Goal: Task Accomplishment & Management: Use online tool/utility

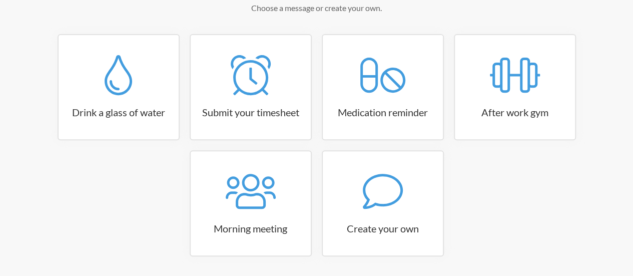
scroll to position [192, 0]
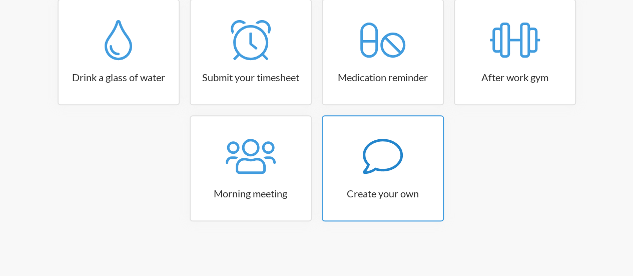
click at [391, 187] on h3 "Create your own" at bounding box center [383, 193] width 120 height 14
select select "10:30:00"
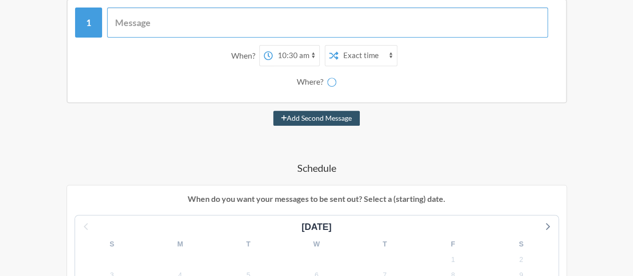
click at [284, 33] on input "text" at bounding box center [327, 23] width 441 height 30
select select "D09CDLAEX4J"
type input "Check in on Tejas"
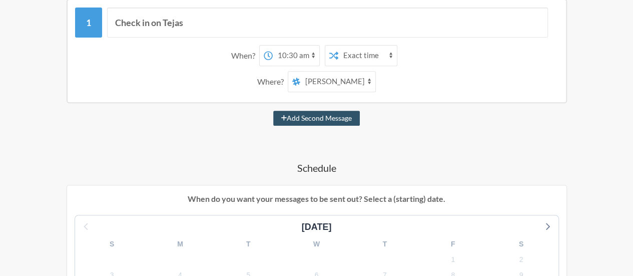
click at [293, 53] on select "12:00 am 12:15 am 12:30 am 12:45 am 1:00 am 1:15 am 1:30 am 1:45 am 2:00 am 2:1…" at bounding box center [296, 56] width 47 height 20
select select "14:00:00"
click at [273, 46] on select "12:00 am 12:15 am 12:30 am 12:45 am 1:00 am 1:15 am 1:30 am 1:45 am 2:00 am 2:1…" at bounding box center [296, 56] width 47 height 20
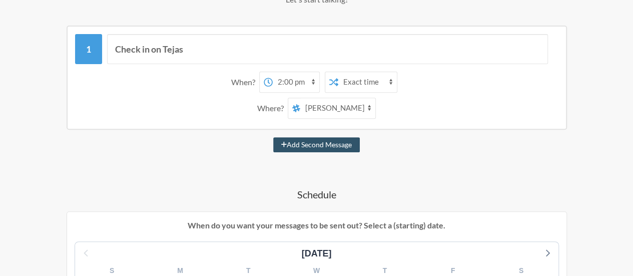
scroll to position [161, 0]
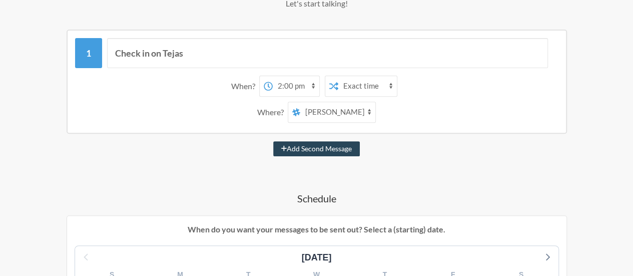
click at [332, 147] on button "Add Second Message" at bounding box center [316, 148] width 87 height 15
select select "15:00:00"
select select "D09CDLAEX4J"
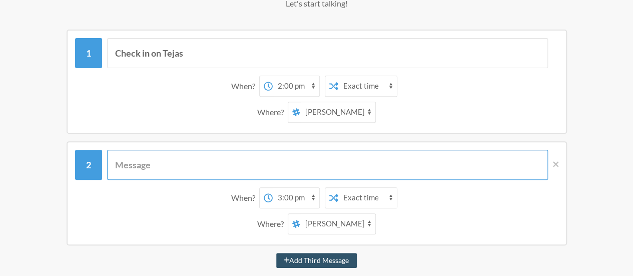
click at [321, 177] on input "text" at bounding box center [327, 165] width 441 height 30
type input "D"
type input "Review Vision Coach"
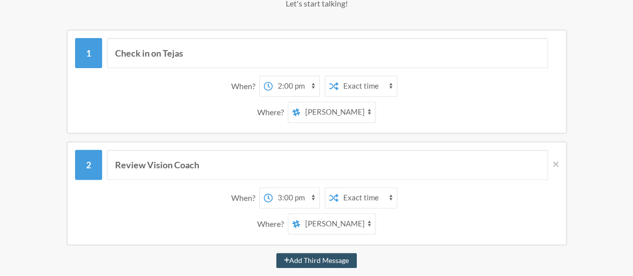
click at [302, 191] on select "12:00 am 12:15 am 12:30 am 12:45 am 1:00 am 1:15 am 1:30 am 1:45 am 2:00 am 2:1…" at bounding box center [296, 198] width 47 height 20
select select "13:00:00"
click at [273, 188] on select "12:00 am 12:15 am 12:30 am 12:45 am 1:00 am 1:15 am 1:30 am 1:45 am 2:00 am 2:1…" at bounding box center [296, 198] width 47 height 20
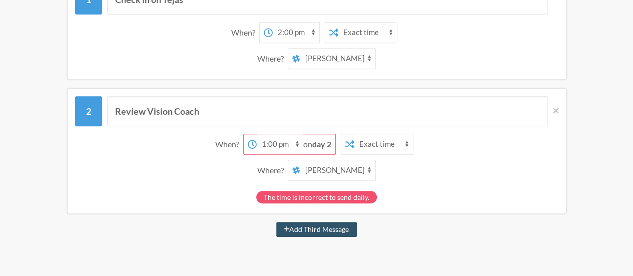
scroll to position [221, 0]
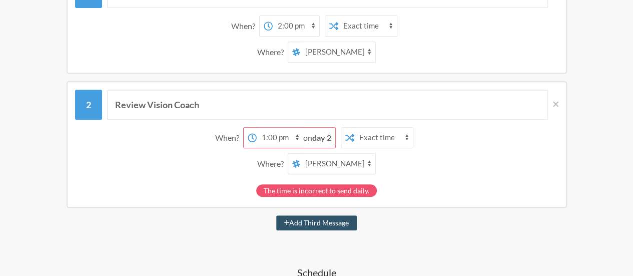
click at [324, 138] on strong "day 2" at bounding box center [321, 138] width 19 height 10
click at [291, 138] on select "12:00 am 12:15 am 12:30 am 12:45 am 1:00 am 1:15 am 1:30 am 1:45 am 2:00 am 2:1…" at bounding box center [280, 138] width 47 height 20
click at [257, 128] on select "12:00 am 12:15 am 12:30 am 12:45 am 1:00 am 1:15 am 1:30 am 1:45 am 2:00 am 2:1…" at bounding box center [280, 138] width 47 height 20
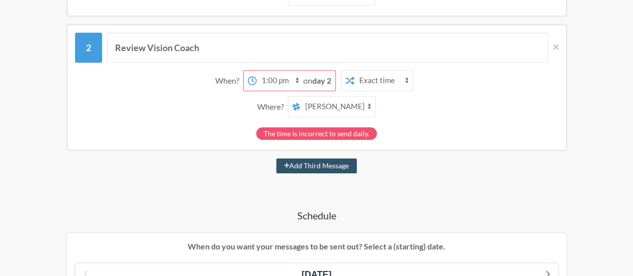
scroll to position [279, 0]
click at [94, 43] on div "Review Vision Coach" at bounding box center [316, 47] width 483 height 30
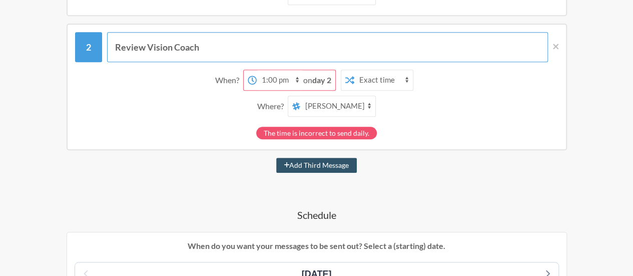
click at [232, 52] on input "Review Vision Coach" at bounding box center [327, 47] width 441 height 30
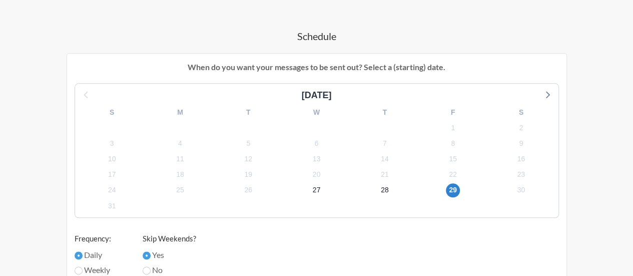
scroll to position [457, 0]
click at [384, 186] on span "28" at bounding box center [385, 191] width 14 height 14
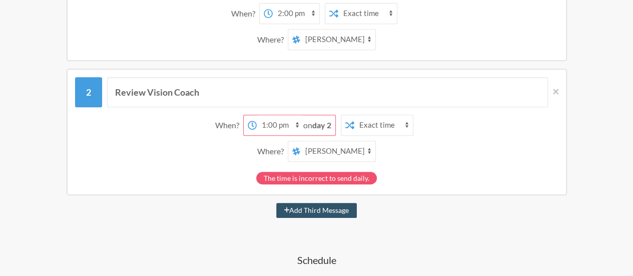
scroll to position [233, 0]
click at [329, 123] on strong "day 2" at bounding box center [321, 126] width 19 height 10
click at [400, 122] on select "Exact time Random time" at bounding box center [383, 126] width 59 height 20
click at [416, 121] on div "12:00 am 12:15 am 12:30 am 12:45 am 1:00 am 1:15 am 1:30 am 1:45 am 2:00 am 2:1…" at bounding box center [330, 125] width 175 height 21
click at [325, 126] on strong "day 2" at bounding box center [321, 126] width 19 height 10
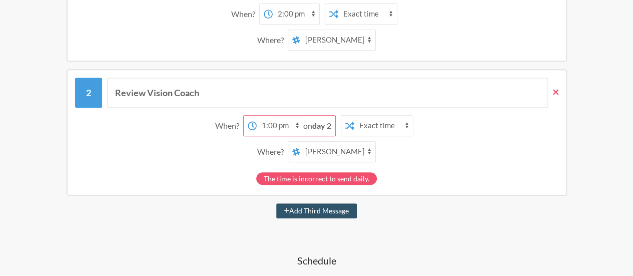
click at [555, 89] on icon at bounding box center [556, 92] width 6 height 9
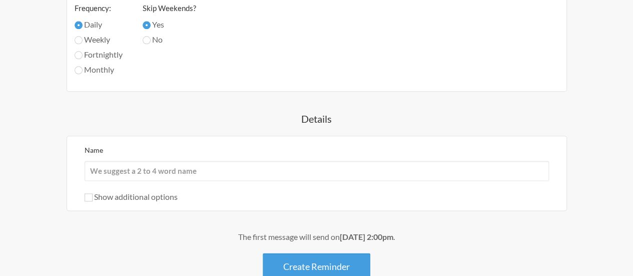
scroll to position [616, 0]
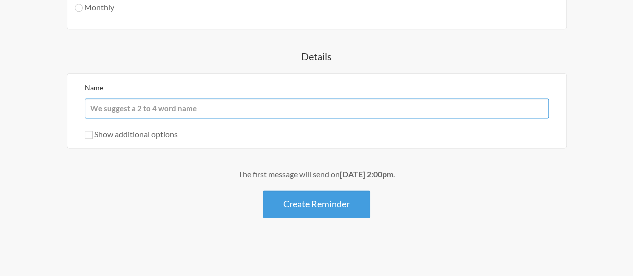
click at [235, 104] on input "Name" at bounding box center [317, 108] width 464 height 20
type input "T"
type input "Reminders"
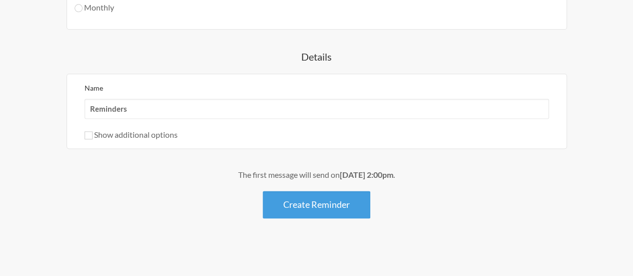
click at [128, 133] on label "Show additional options" at bounding box center [131, 135] width 93 height 10
click at [93, 133] on input "Show additional options" at bounding box center [89, 135] width 8 height 8
checkbox input "true"
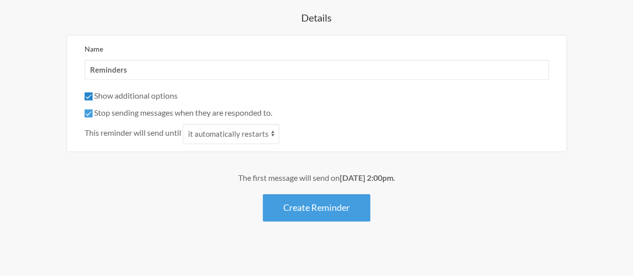
scroll to position [733, 0]
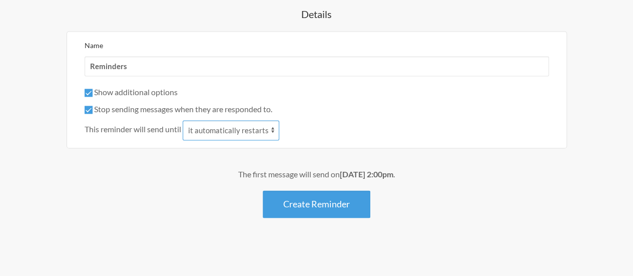
click at [218, 134] on select "it automatically restarts it is replied to" at bounding box center [231, 130] width 97 height 20
click at [218, 123] on select "it automatically restarts it is replied to" at bounding box center [231, 130] width 97 height 20
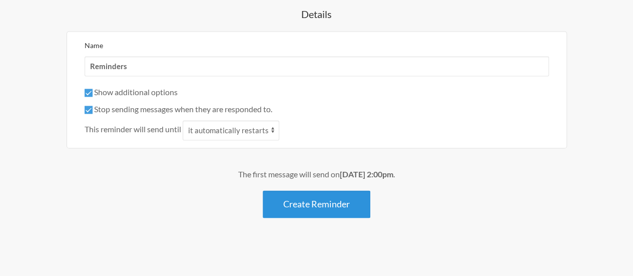
click at [331, 203] on button "Create Reminder" at bounding box center [317, 204] width 108 height 28
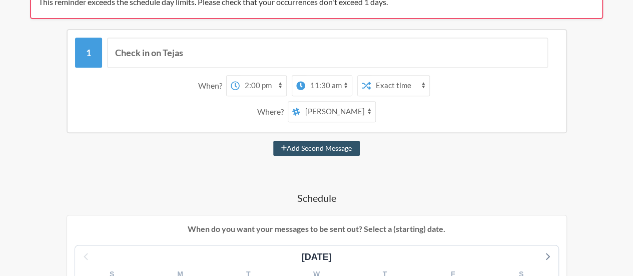
scroll to position [208, 0]
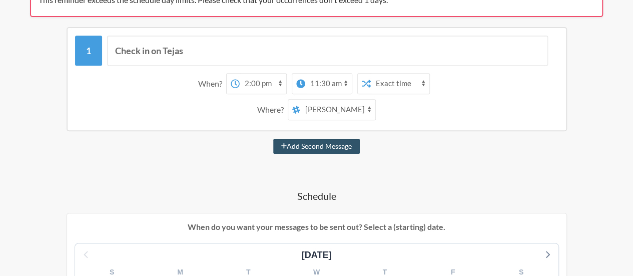
click at [340, 84] on select "12:00 am 12:15 am 12:30 am 12:45 am 1:00 am 1:15 am 1:30 am 1:45 am 2:00 am 2:1…" at bounding box center [328, 84] width 47 height 20
select select "16:00:00"
click at [305, 74] on select "12:00 am 12:15 am 12:30 am 12:45 am 1:00 am 1:15 am 1:30 am 1:45 am 2:00 am 2:1…" at bounding box center [328, 84] width 47 height 20
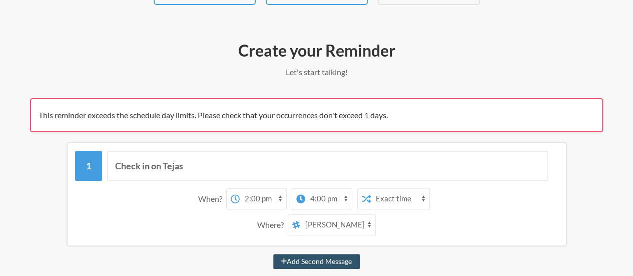
scroll to position [0, 0]
